Goal: Register for event/course

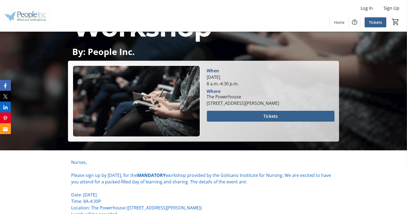
scroll to position [100, 0]
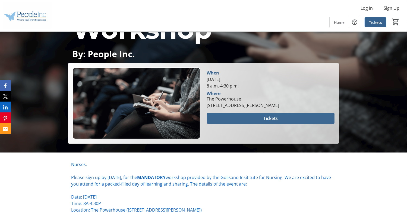
click at [262, 118] on span at bounding box center [271, 118] width 128 height 13
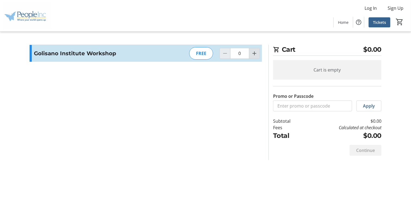
click at [250, 56] on span "Increment by one" at bounding box center [254, 53] width 10 height 10
type input "1"
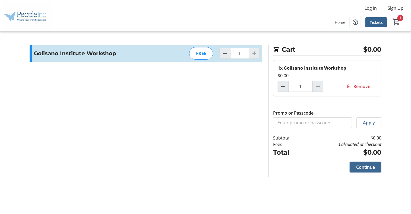
click at [355, 167] on span at bounding box center [366, 167] width 32 height 13
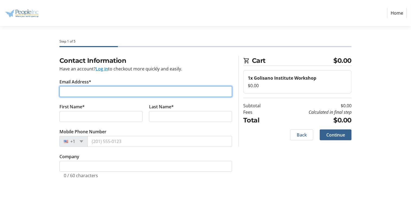
click at [169, 93] on input "Email Address*" at bounding box center [145, 91] width 173 height 11
type input "[PERSON_NAME][EMAIL_ADDRESS][PERSON_NAME][DOMAIN_NAME]"
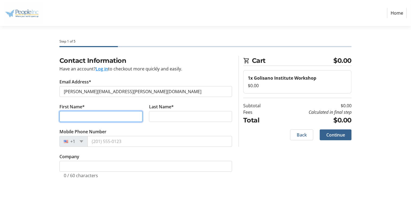
type input "[PERSON_NAME]"
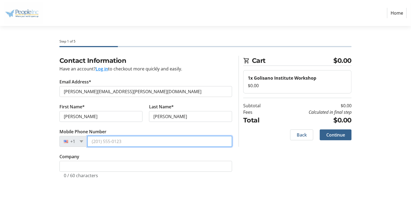
click at [123, 142] on input "Mobile Phone Number" at bounding box center [159, 141] width 145 height 11
type input "[PHONE_NUMBER]"
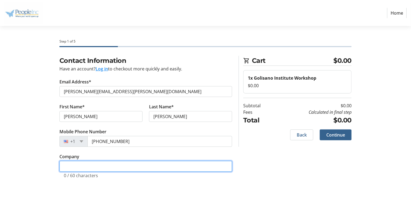
click at [188, 162] on input "Company" at bounding box center [145, 166] width 173 height 11
type input "People Inc."
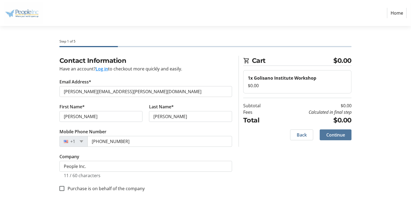
click at [344, 135] on span "Continue" at bounding box center [335, 135] width 19 height 7
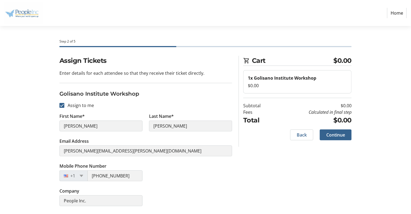
click at [397, 76] on section "Step 2 of 5 Cart $0.00 1x Golisano Institute Workshop $0.00 Subtotal $0.00 Fees…" at bounding box center [205, 120] width 411 height 188
click at [341, 133] on span "Continue" at bounding box center [335, 135] width 19 height 7
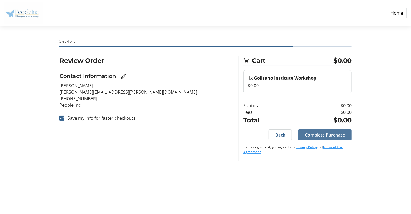
click at [334, 134] on span "Complete Purchase" at bounding box center [325, 135] width 40 height 7
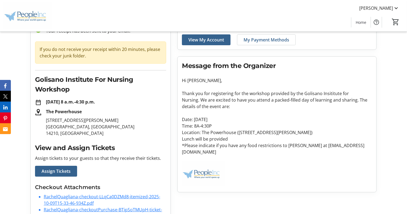
scroll to position [61, 0]
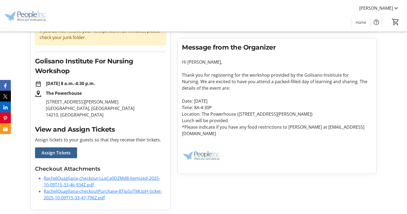
click at [82, 179] on link "RachelQuagliana-checkout-LLqCa0DZMd8-itemized-2025-10-09T15-33-46-934Z.pdf" at bounding box center [102, 182] width 116 height 12
click at [88, 193] on link "RachelQuagliana-checkoutPurchase-BTipSoTMUpH-ticket-2025-10-09T15-33-47-796Z.pdf" at bounding box center [103, 195] width 118 height 12
